Goal: Book appointment/travel/reservation

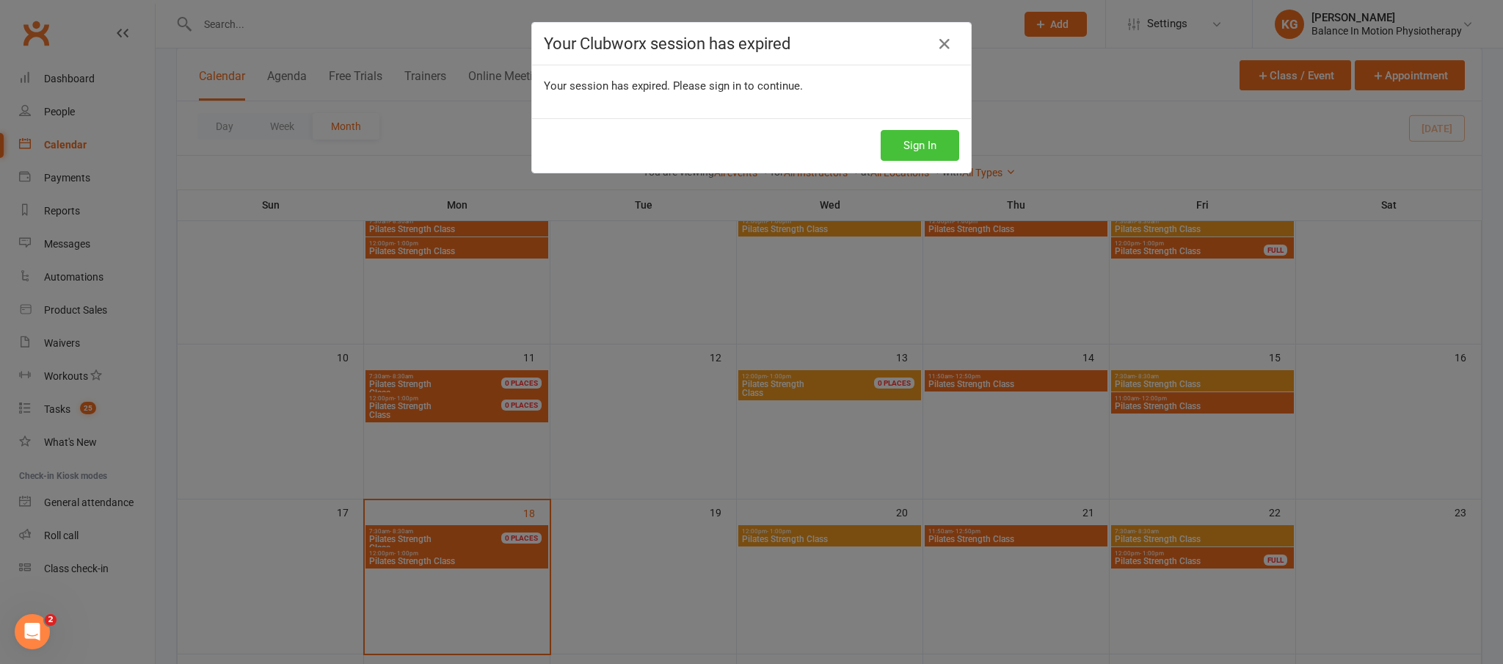
drag, startPoint x: 957, startPoint y: 150, endPoint x: 940, endPoint y: 148, distance: 17.1
click at [957, 150] on div "Sign In" at bounding box center [751, 145] width 439 height 54
click at [940, 148] on button "Sign In" at bounding box center [920, 145] width 79 height 31
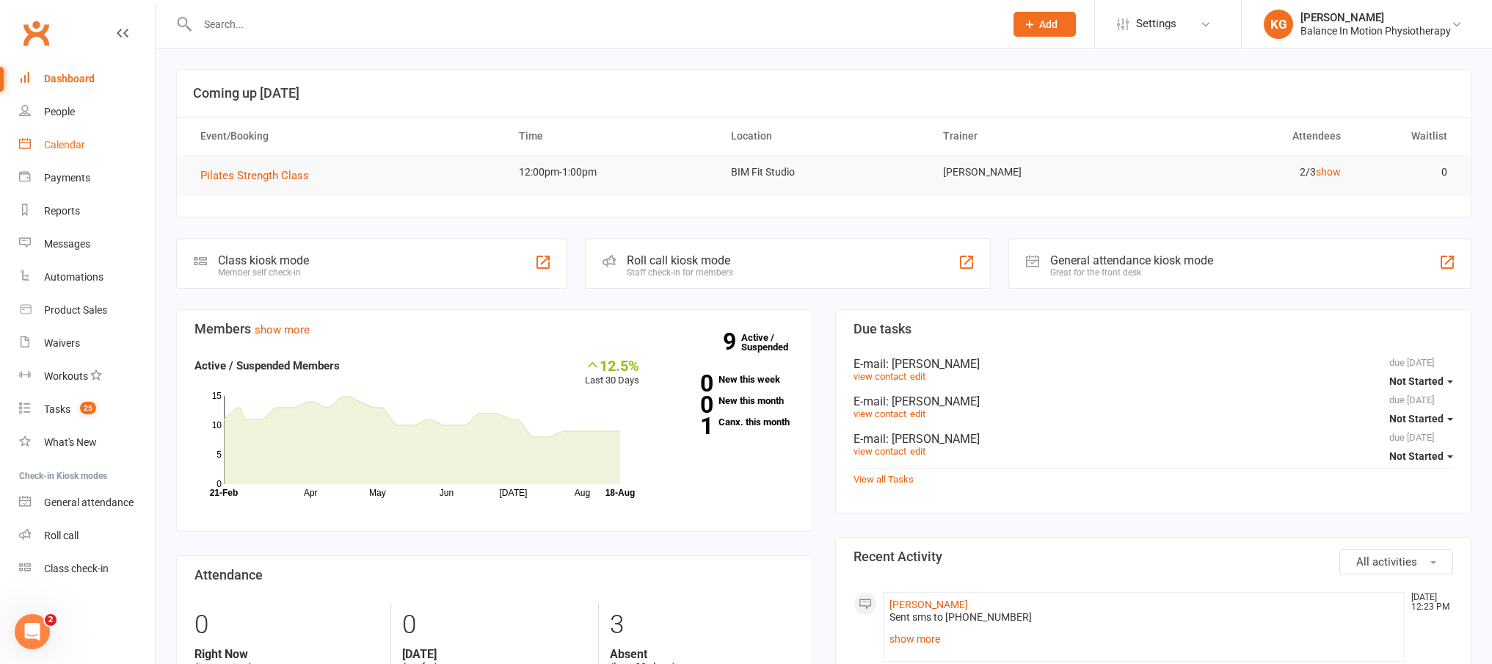
click at [82, 149] on div "Calendar" at bounding box center [64, 145] width 41 height 12
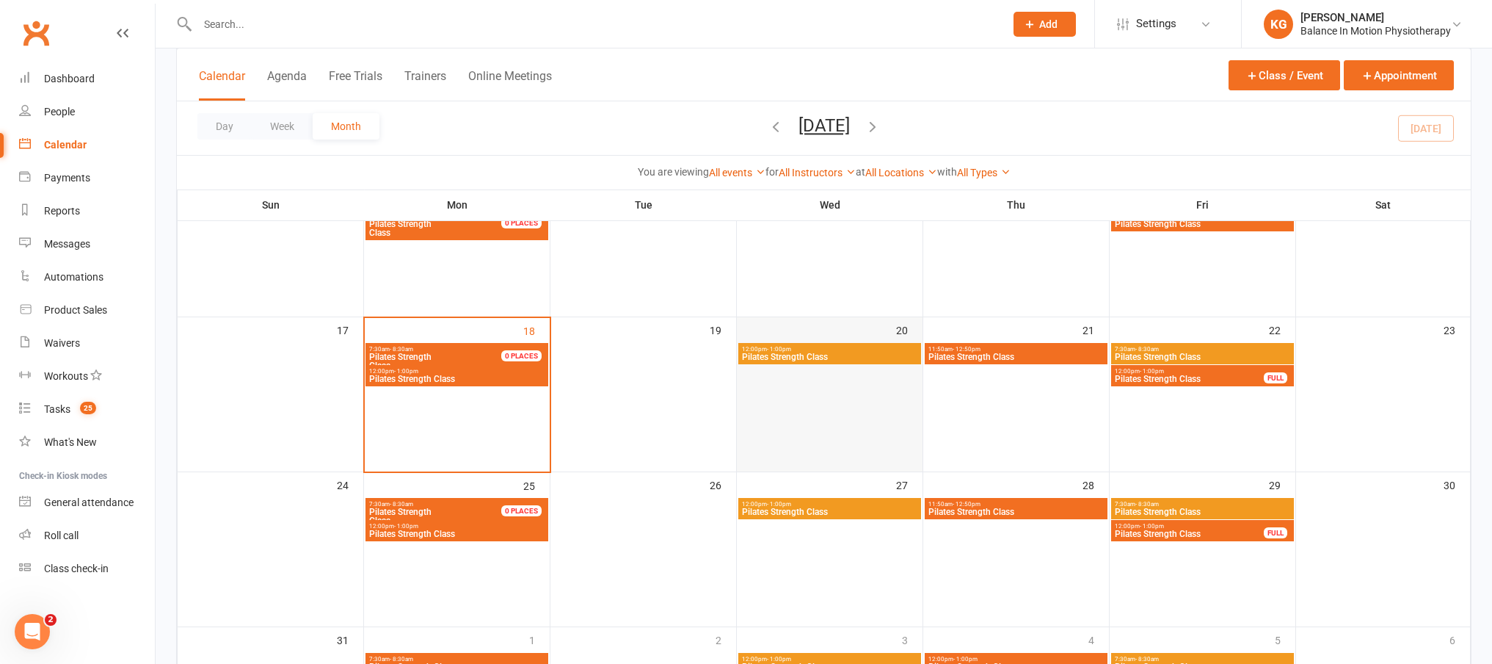
scroll to position [460, 0]
click at [826, 355] on span "Pilates Strength Class" at bounding box center [829, 356] width 177 height 9
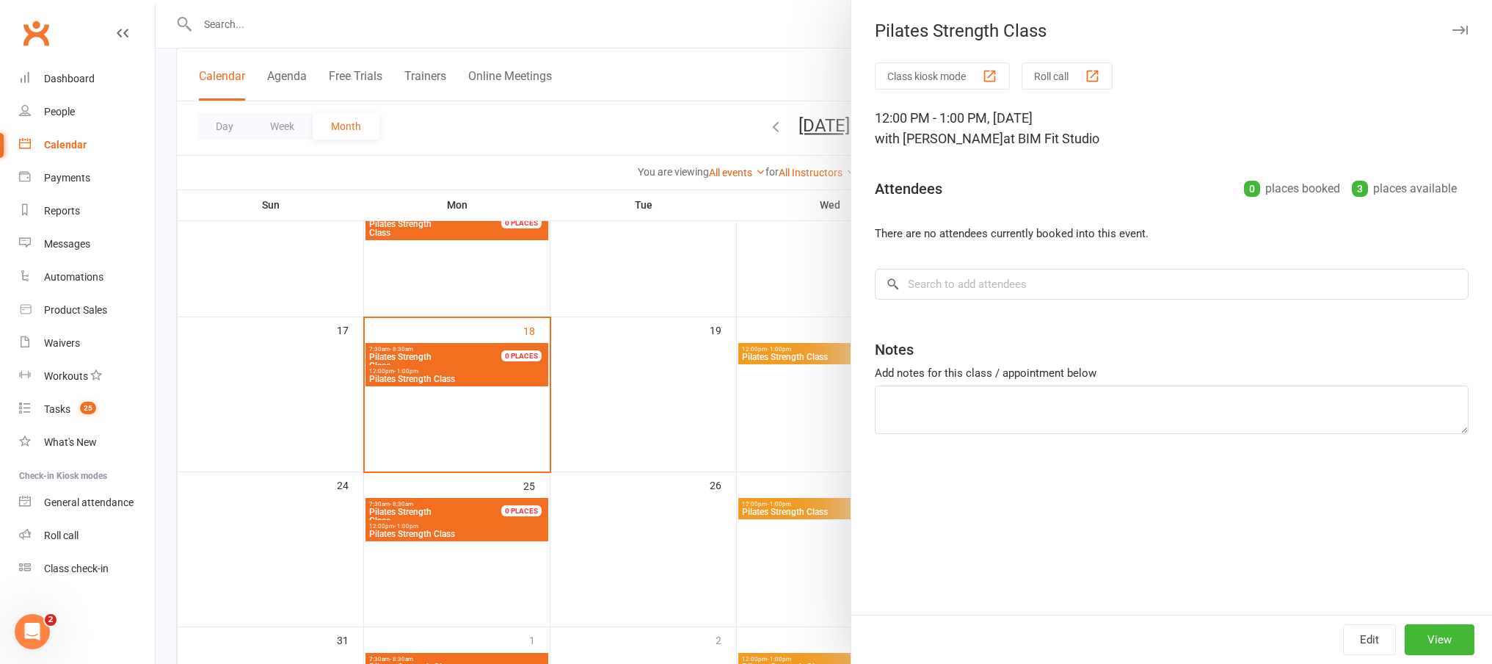
click at [731, 473] on div at bounding box center [824, 332] width 1337 height 664
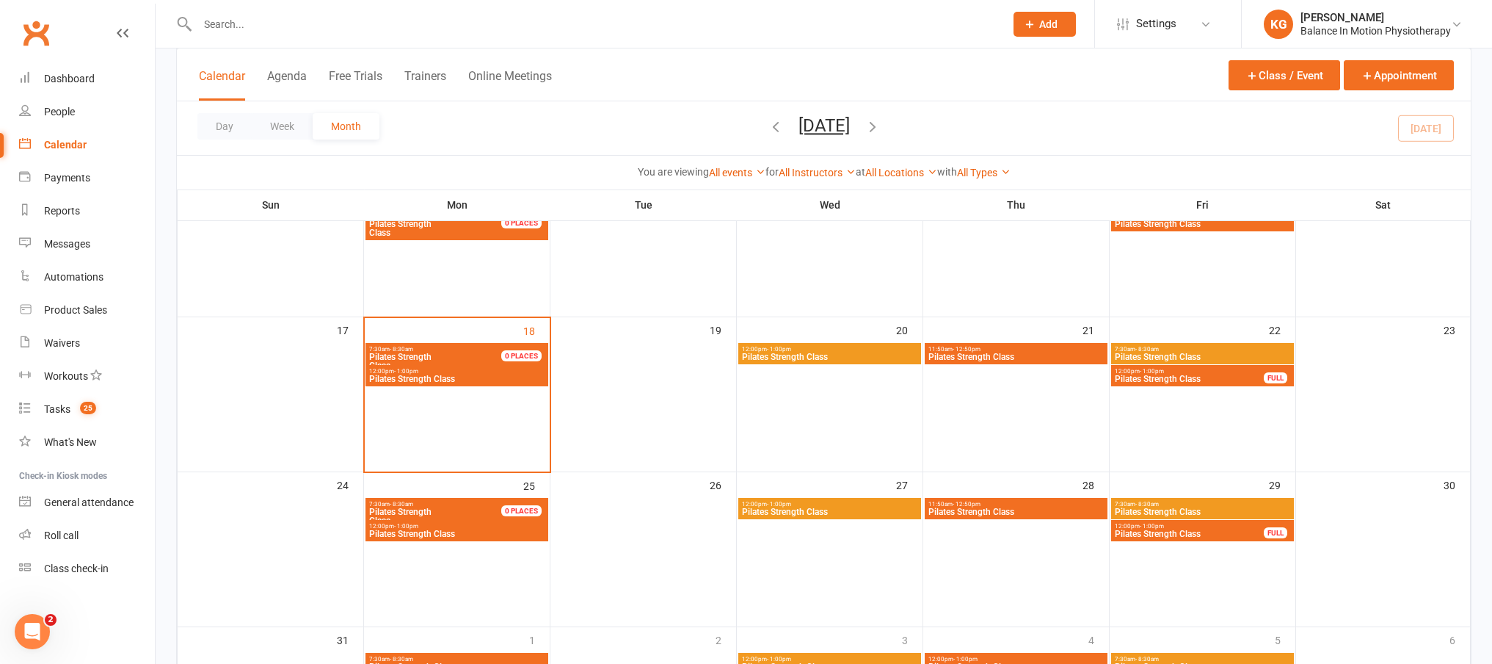
click at [460, 377] on span "Pilates Strength Class" at bounding box center [457, 378] width 177 height 9
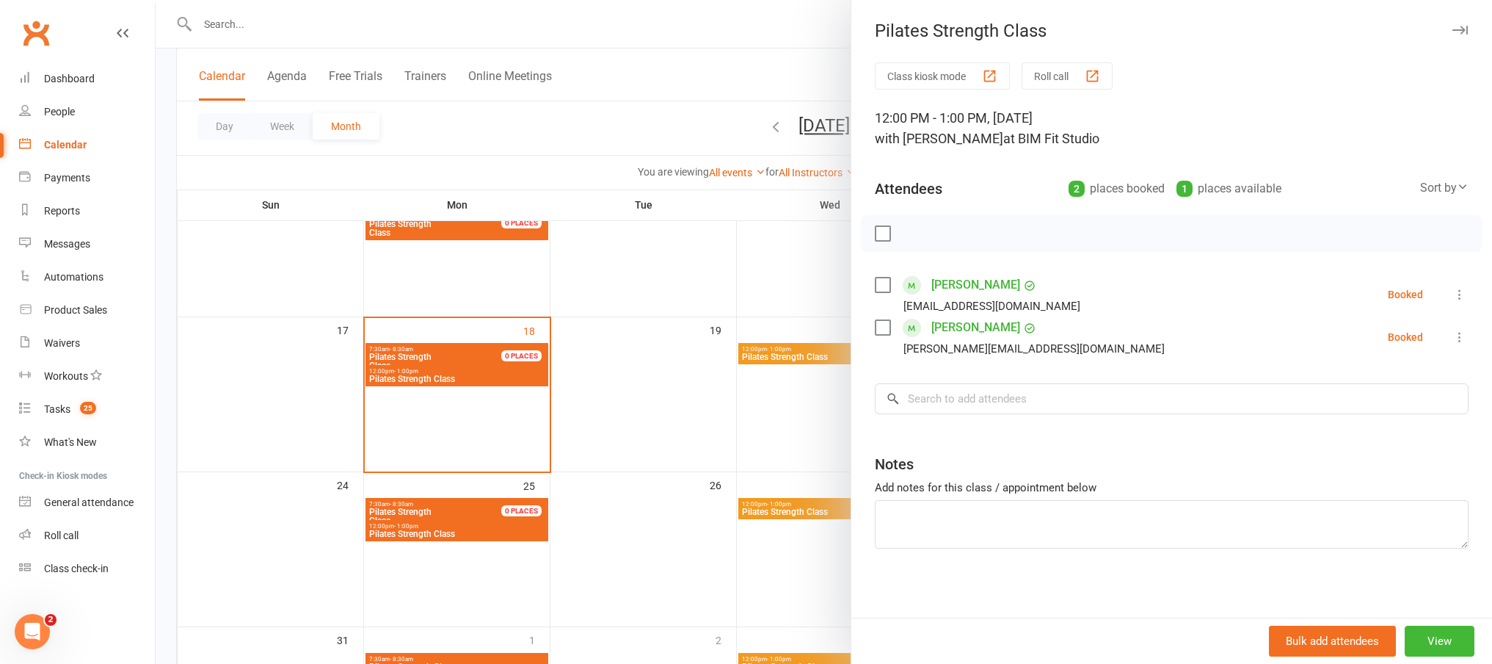
click at [792, 317] on div at bounding box center [824, 332] width 1337 height 664
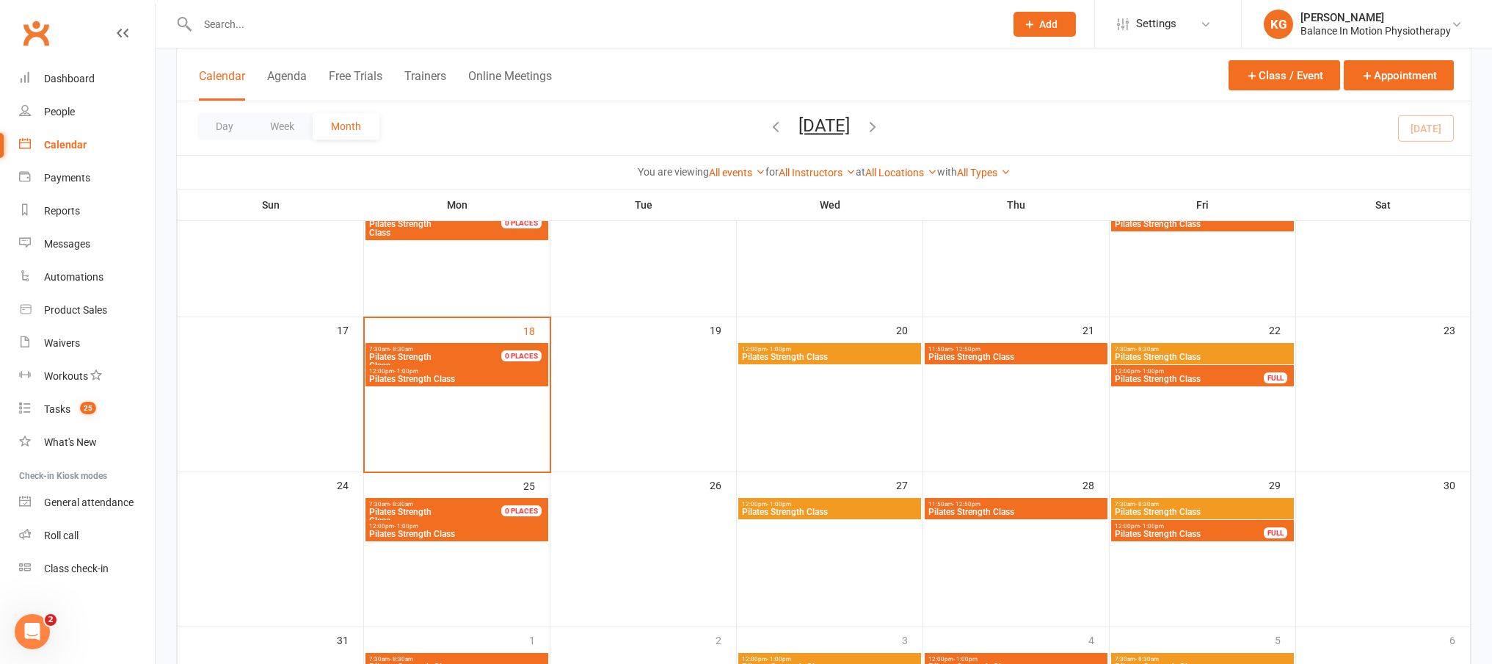
click at [512, 377] on span "Pilates Strength Class" at bounding box center [457, 378] width 177 height 9
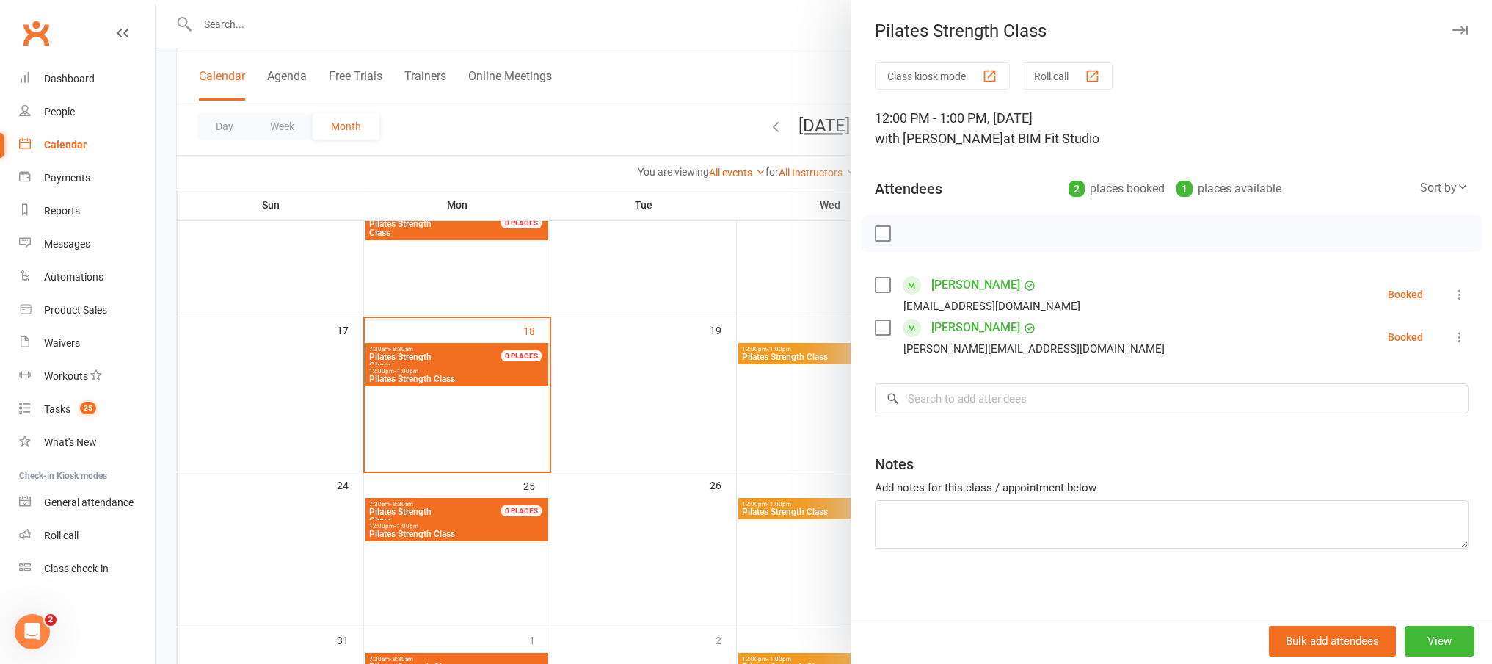
click at [735, 427] on div at bounding box center [824, 332] width 1337 height 664
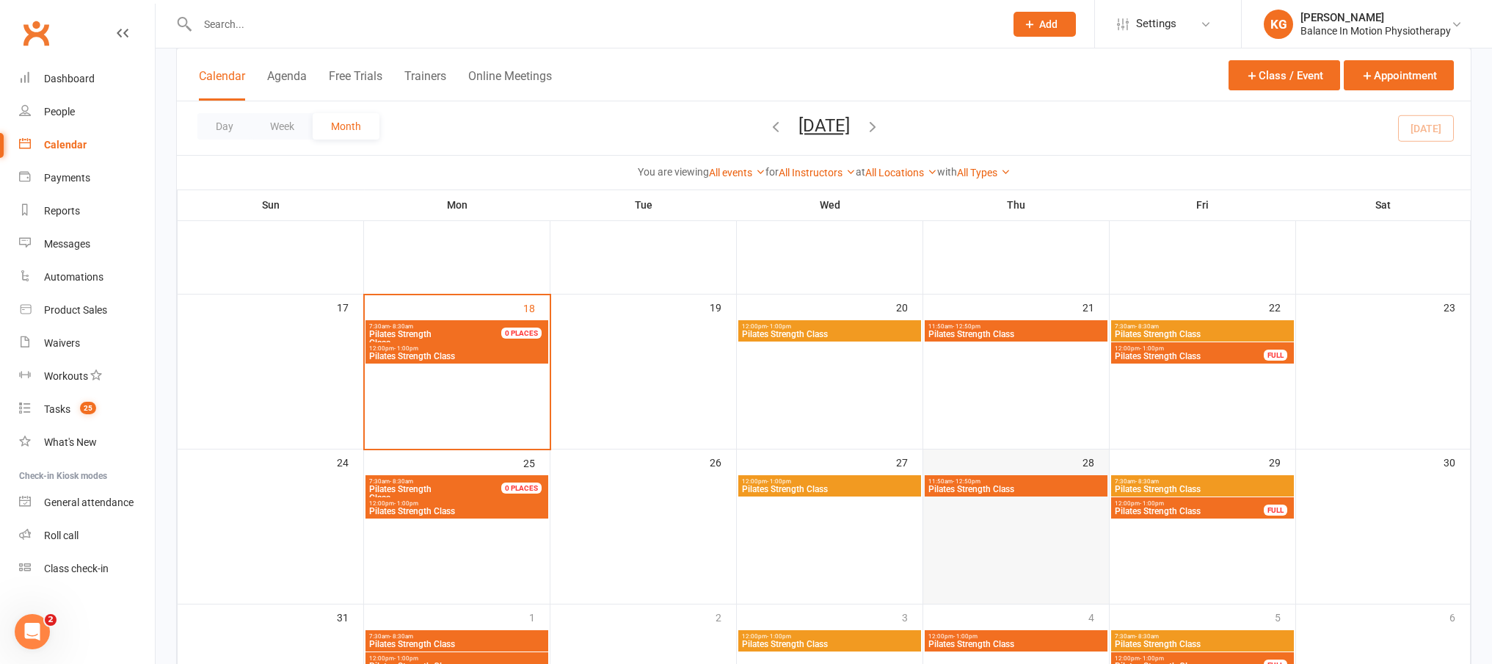
scroll to position [483, 0]
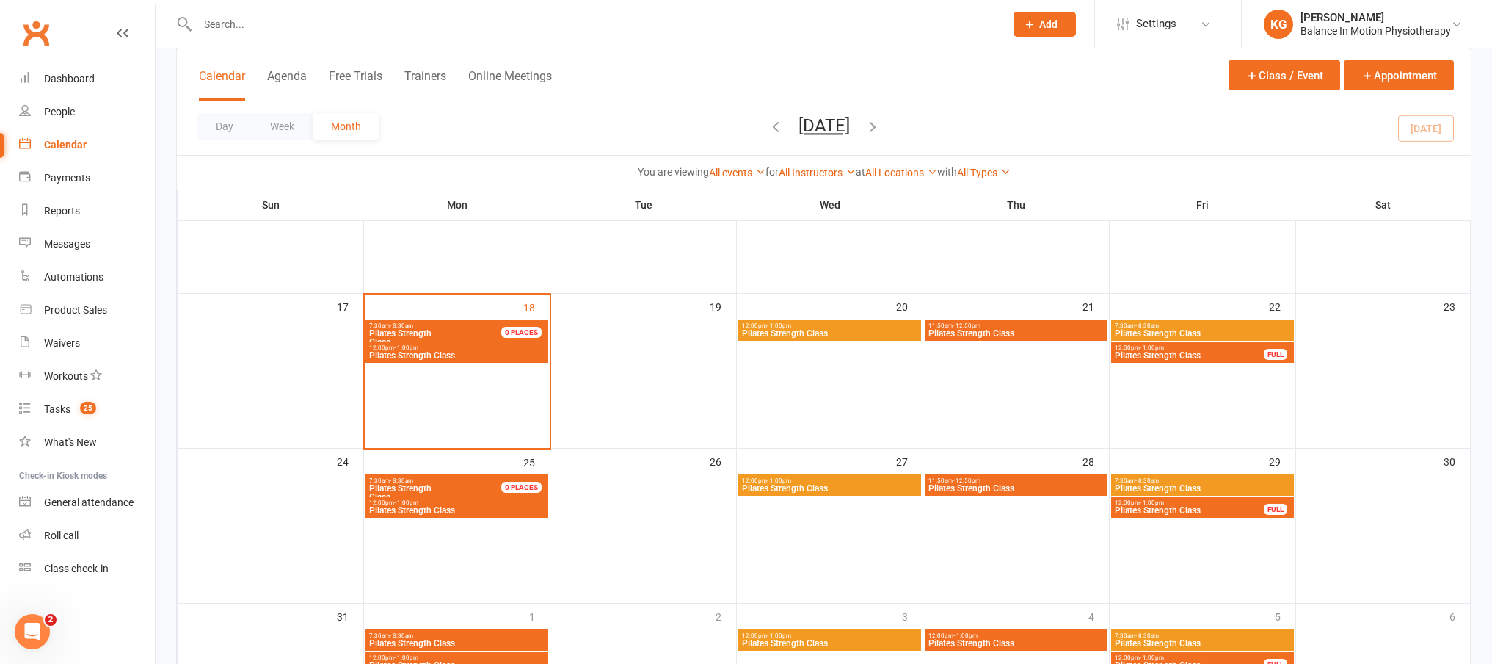
click at [1201, 329] on span "Pilates Strength Class" at bounding box center [1202, 333] width 177 height 9
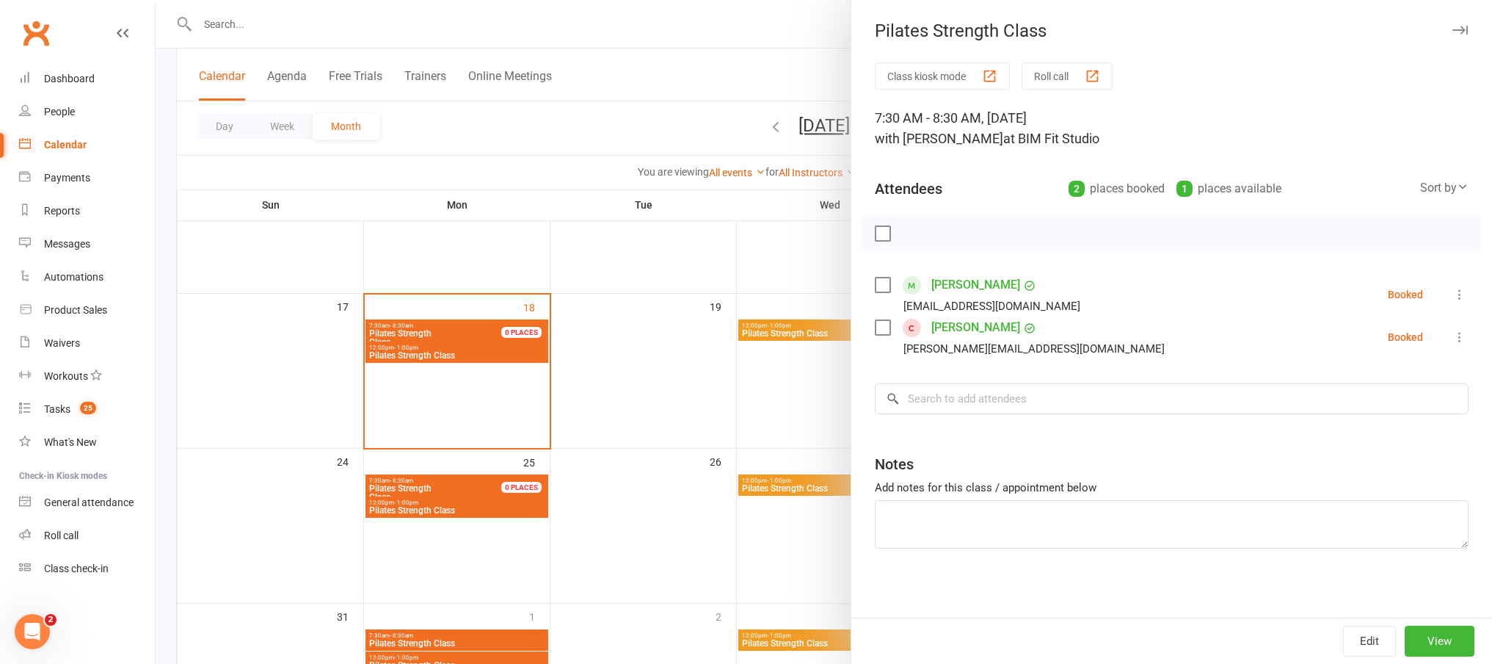
click at [734, 386] on div at bounding box center [824, 332] width 1337 height 664
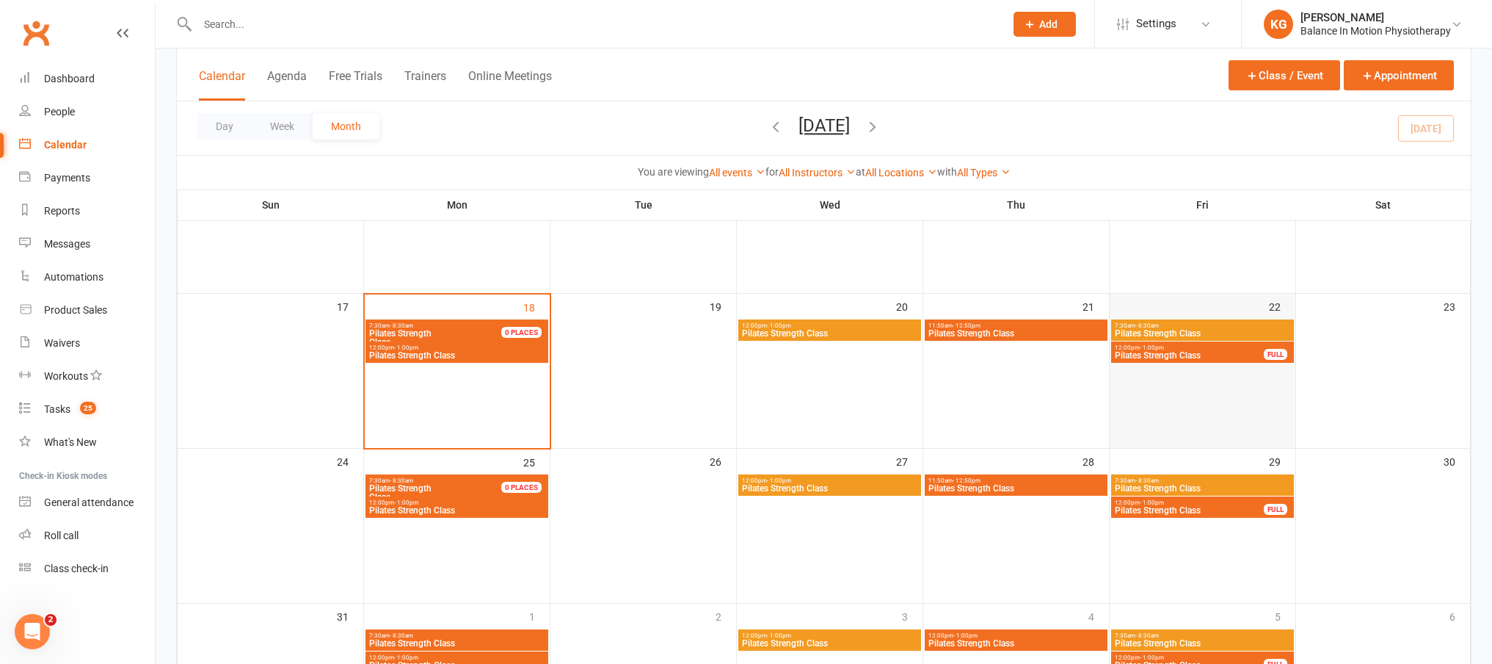
click at [1237, 365] on td "22" at bounding box center [1203, 371] width 186 height 155
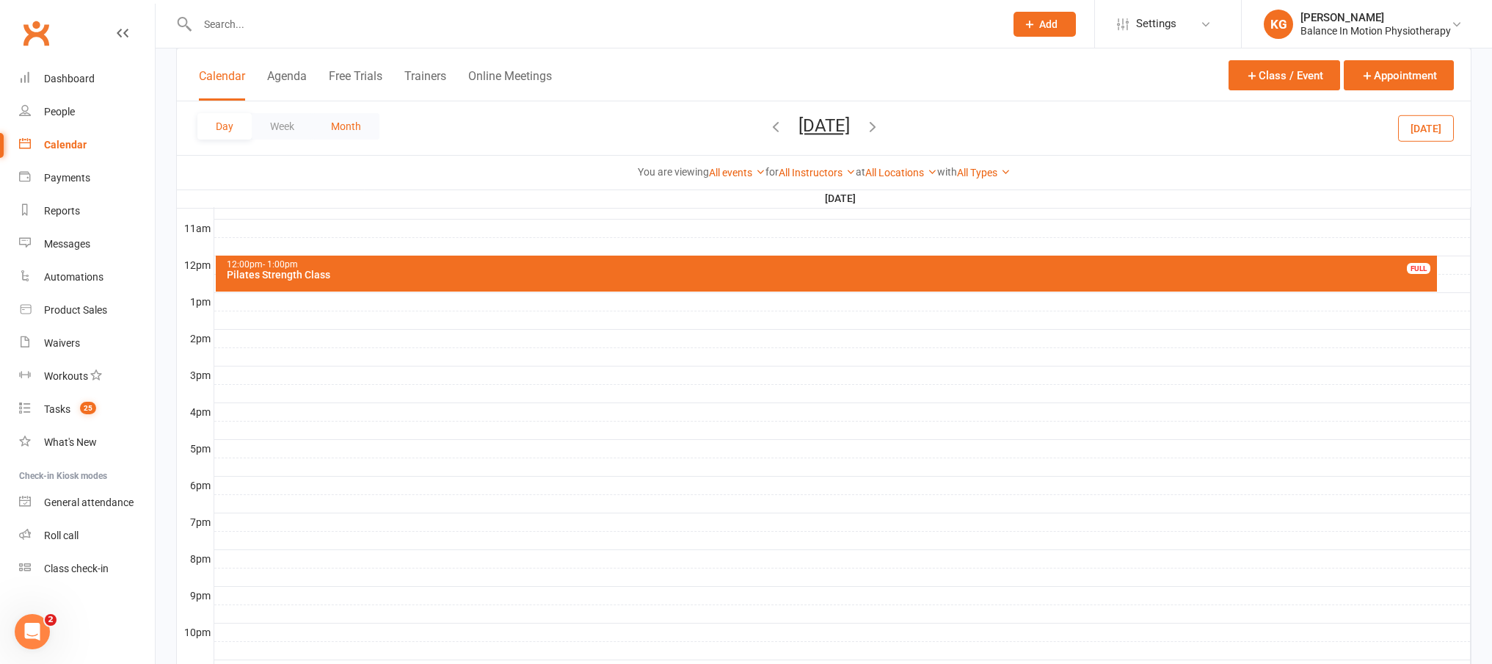
click at [370, 123] on button "Month" at bounding box center [346, 126] width 67 height 26
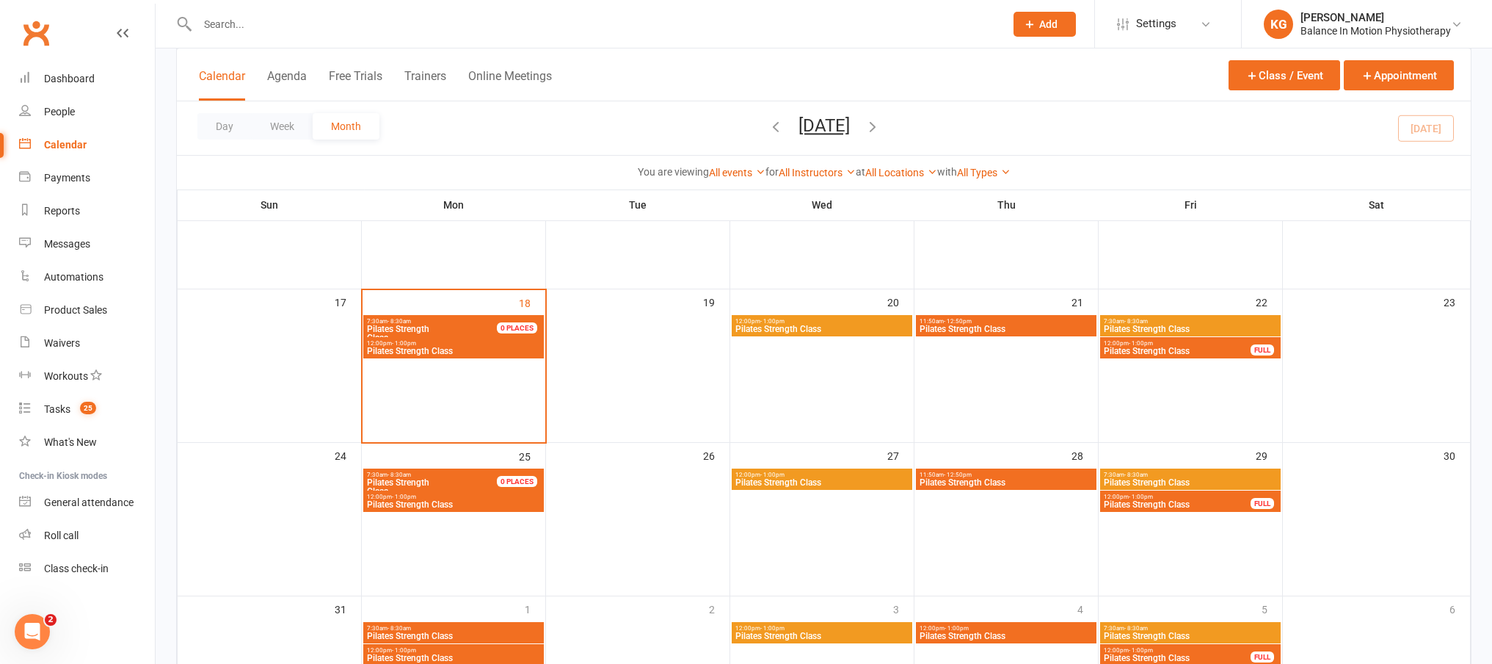
click at [1161, 344] on span "12:00pm - 1:00pm" at bounding box center [1177, 343] width 148 height 7
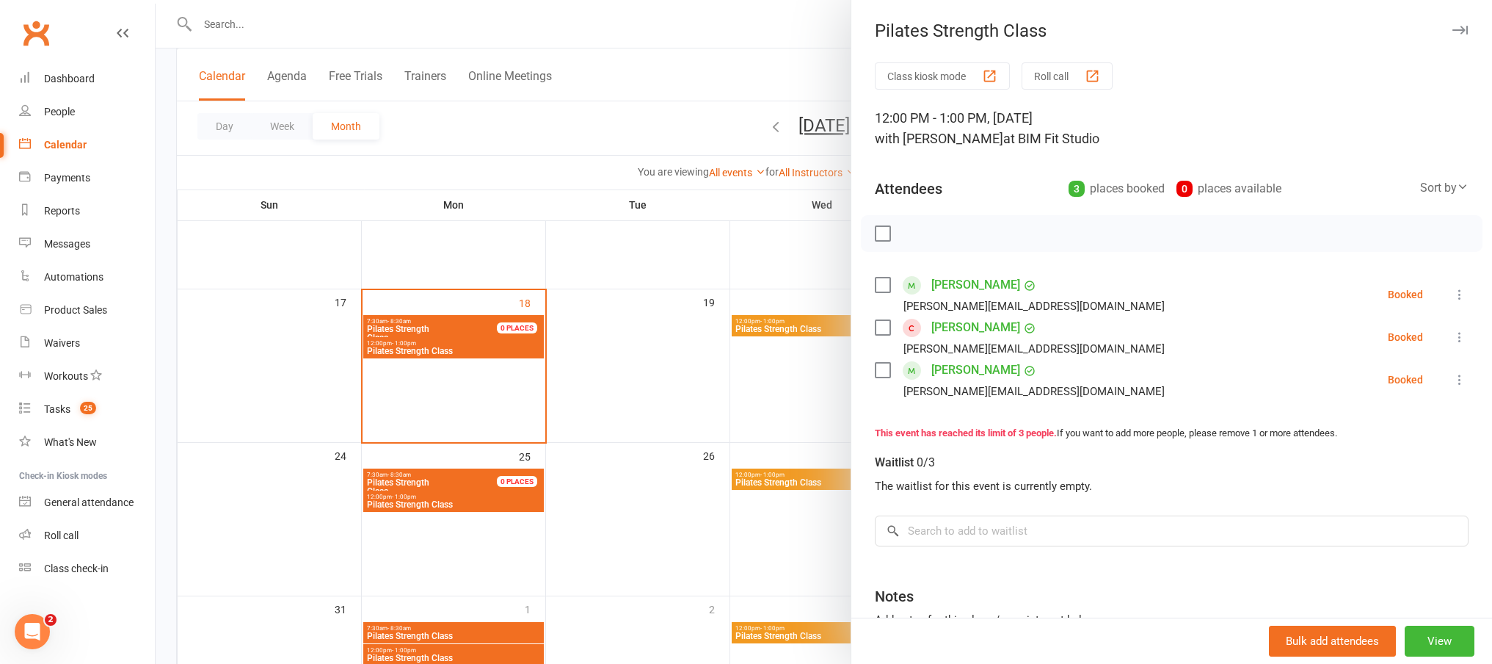
click at [444, 127] on div at bounding box center [824, 332] width 1337 height 664
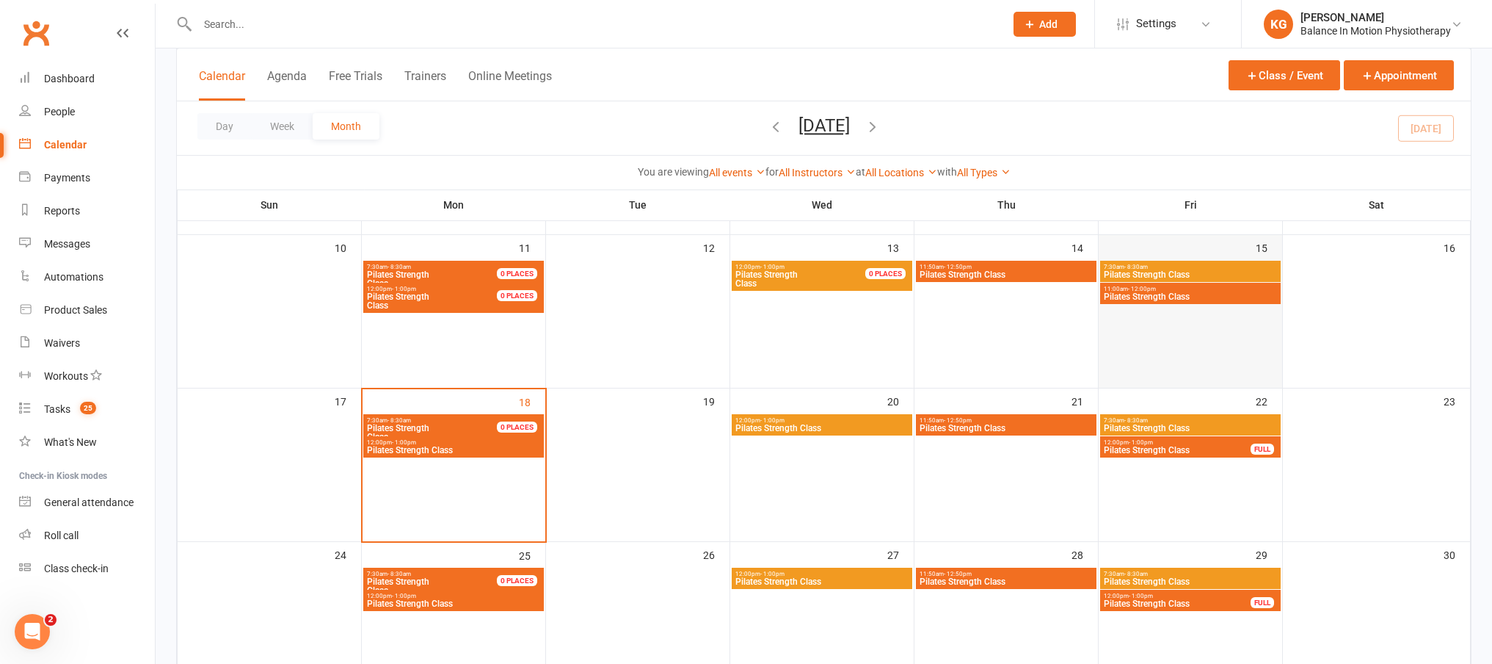
scroll to position [381, 0]
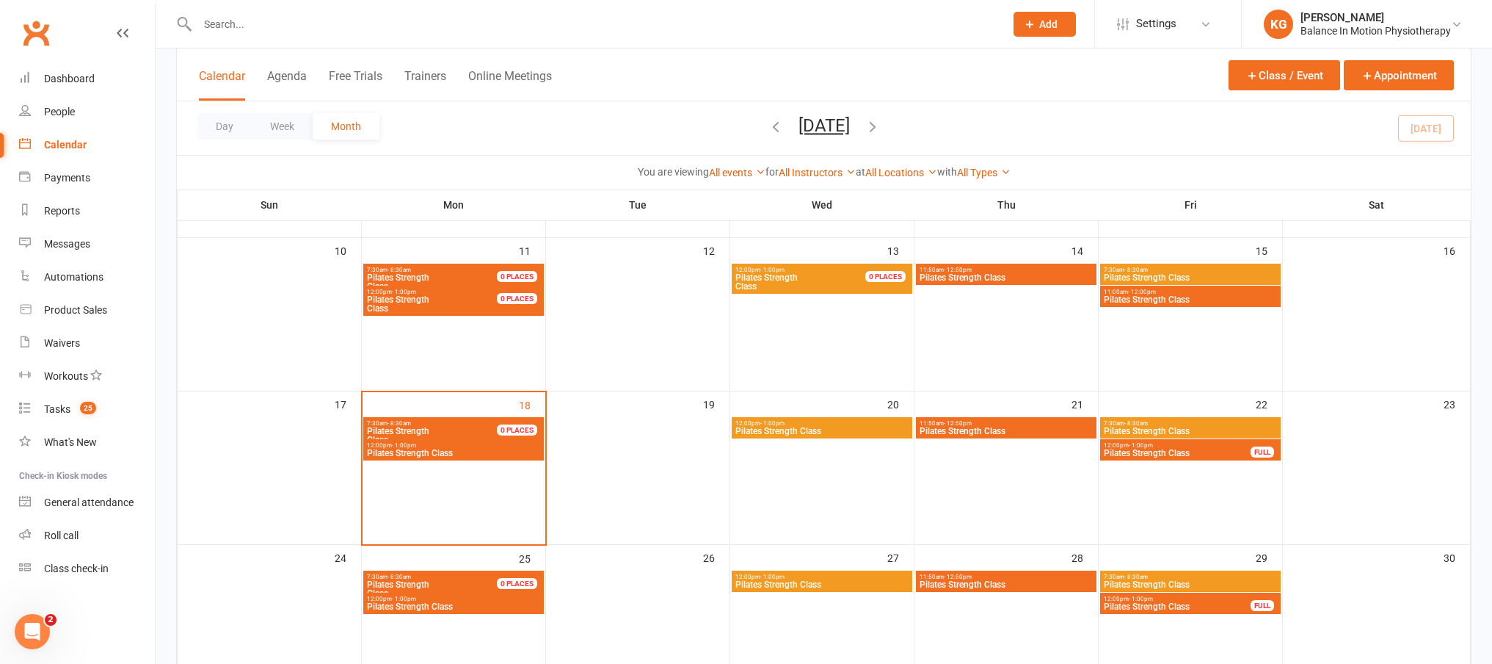
click at [1159, 266] on span "7:30am - 8:30am" at bounding box center [1190, 269] width 175 height 7
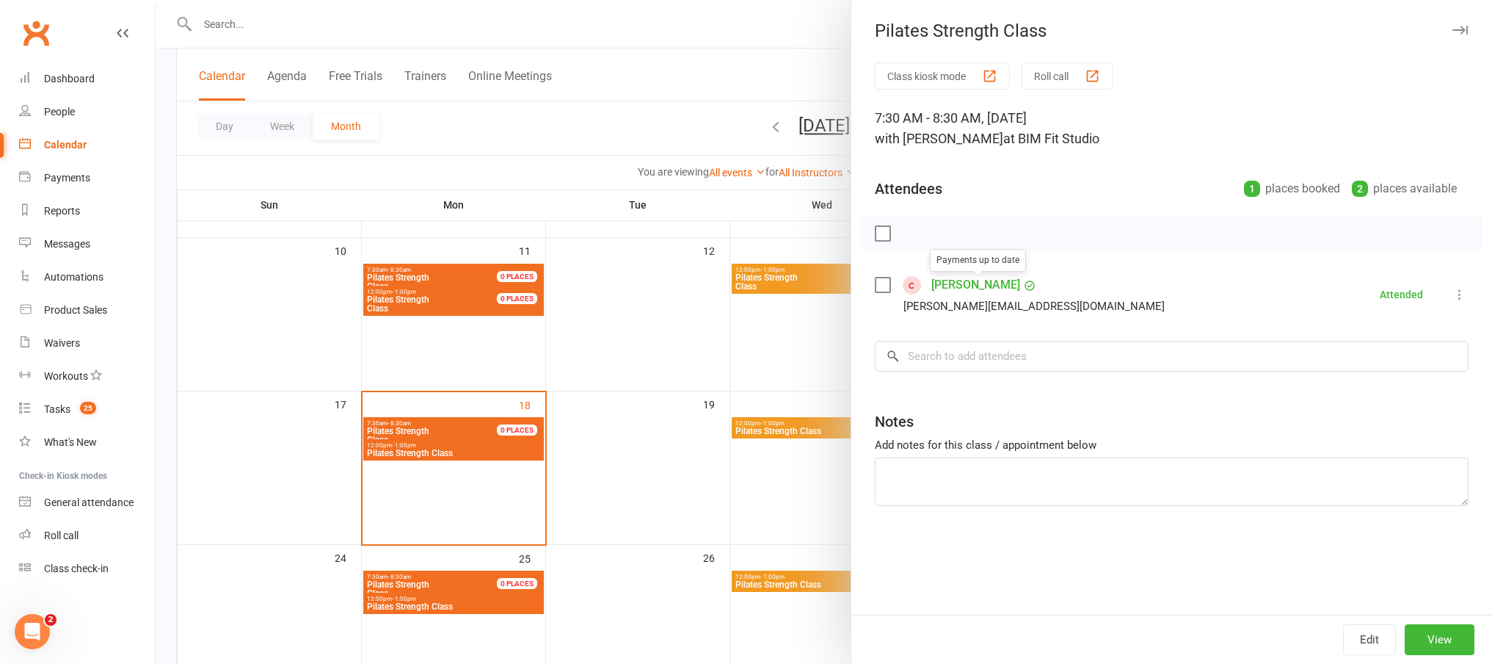
click at [636, 67] on div at bounding box center [824, 332] width 1337 height 664
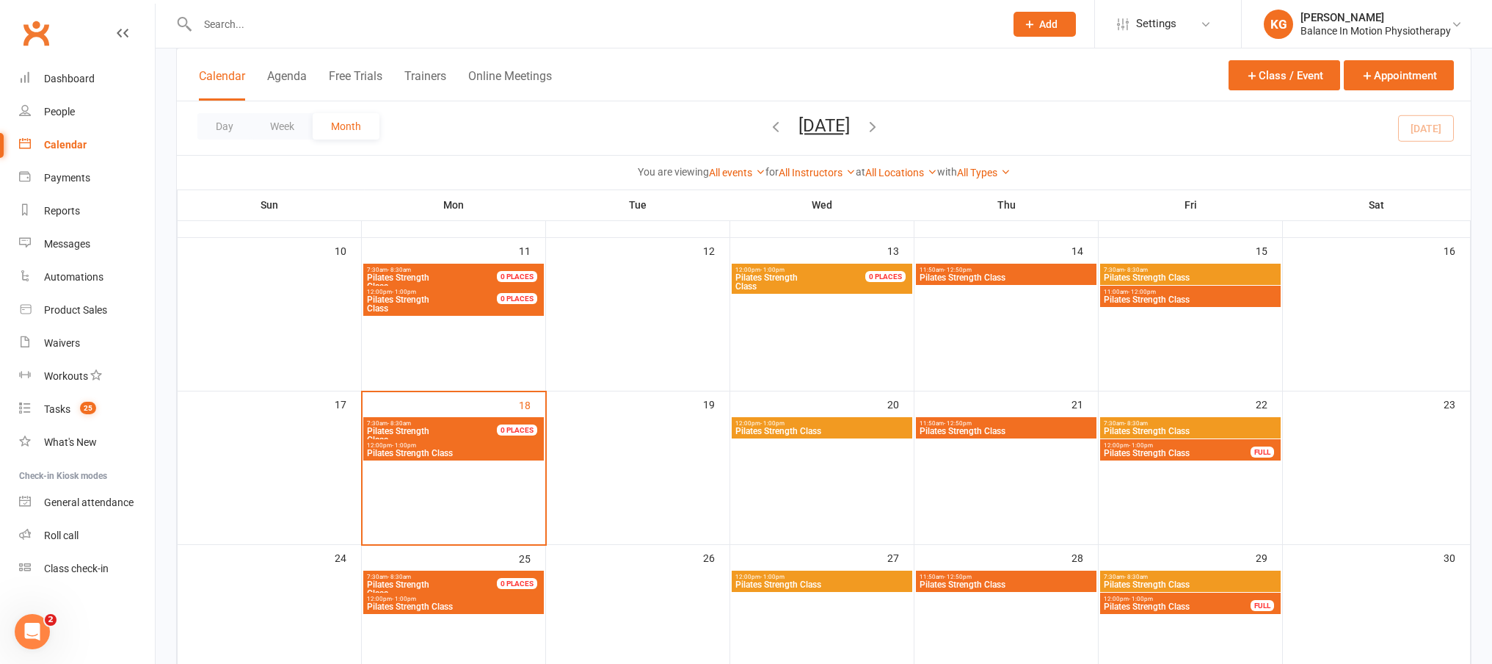
click at [1193, 297] on span "Pilates Strength Class" at bounding box center [1190, 299] width 175 height 9
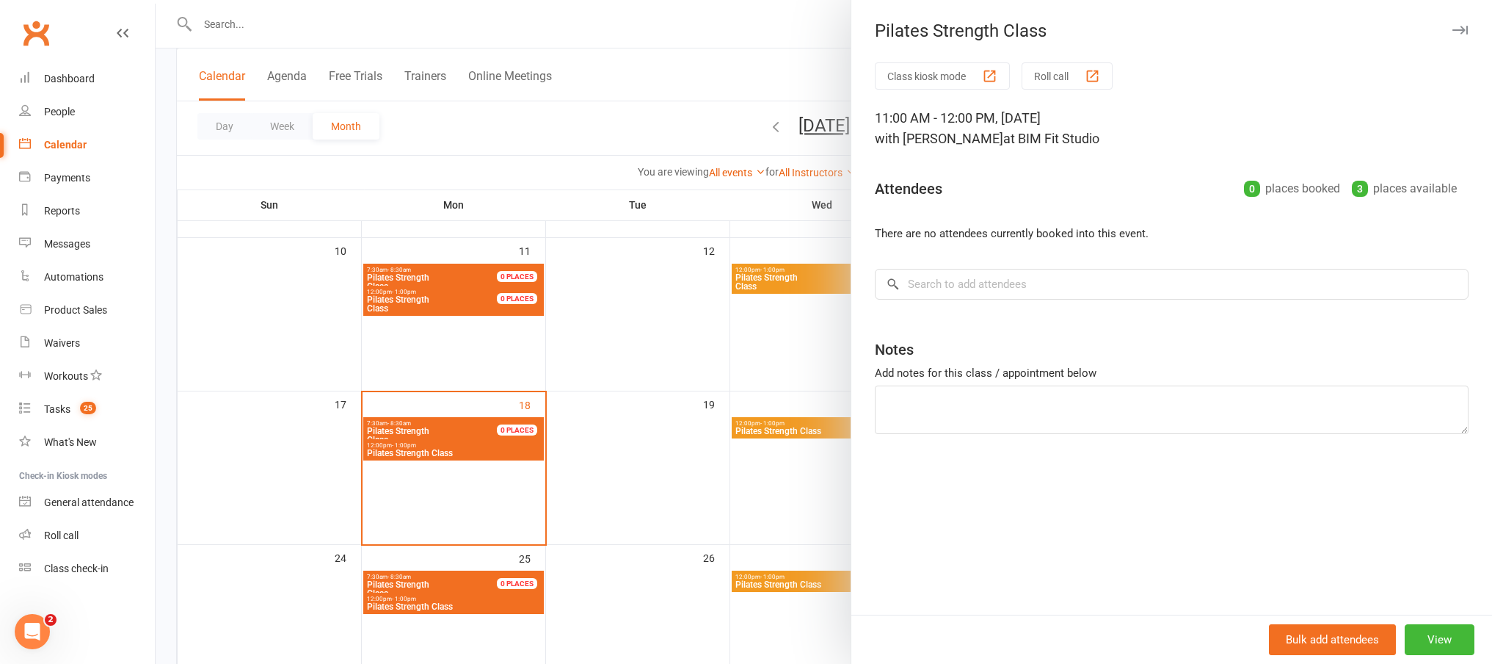
click at [631, 84] on div at bounding box center [824, 332] width 1337 height 664
